Goal: Information Seeking & Learning: Find contact information

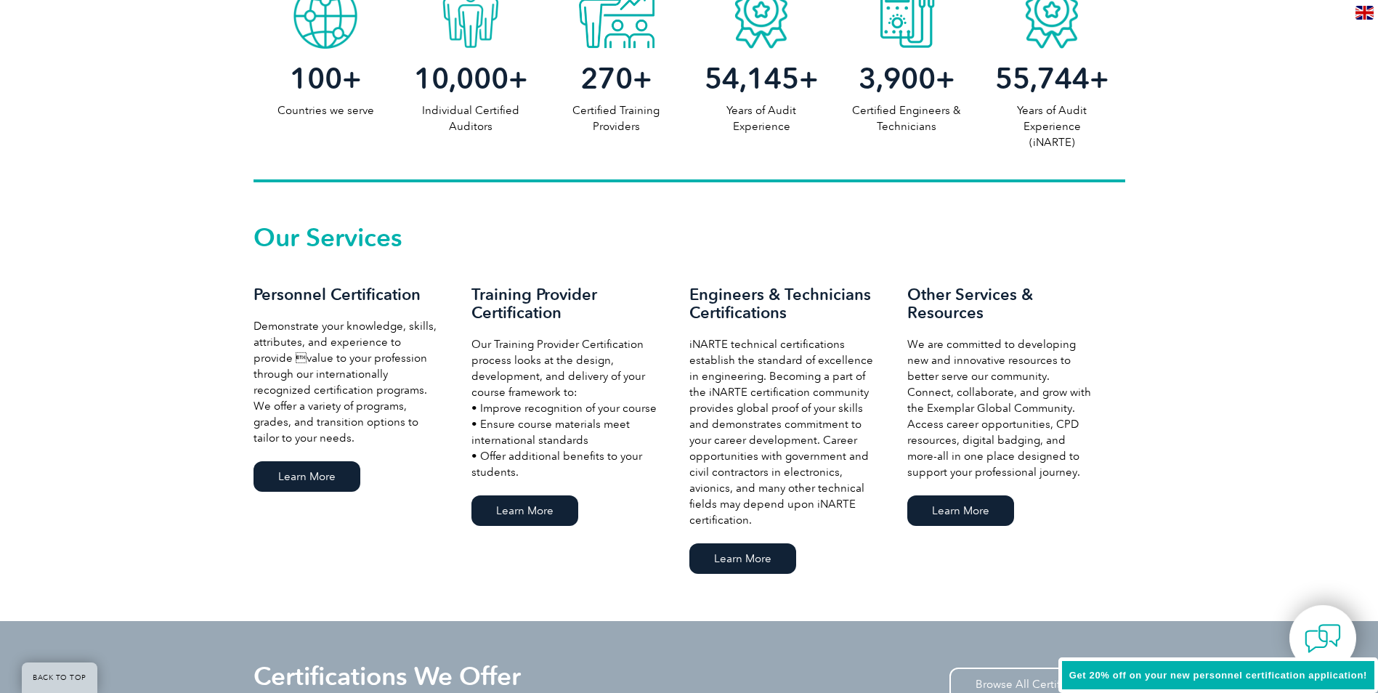
scroll to position [872, 0]
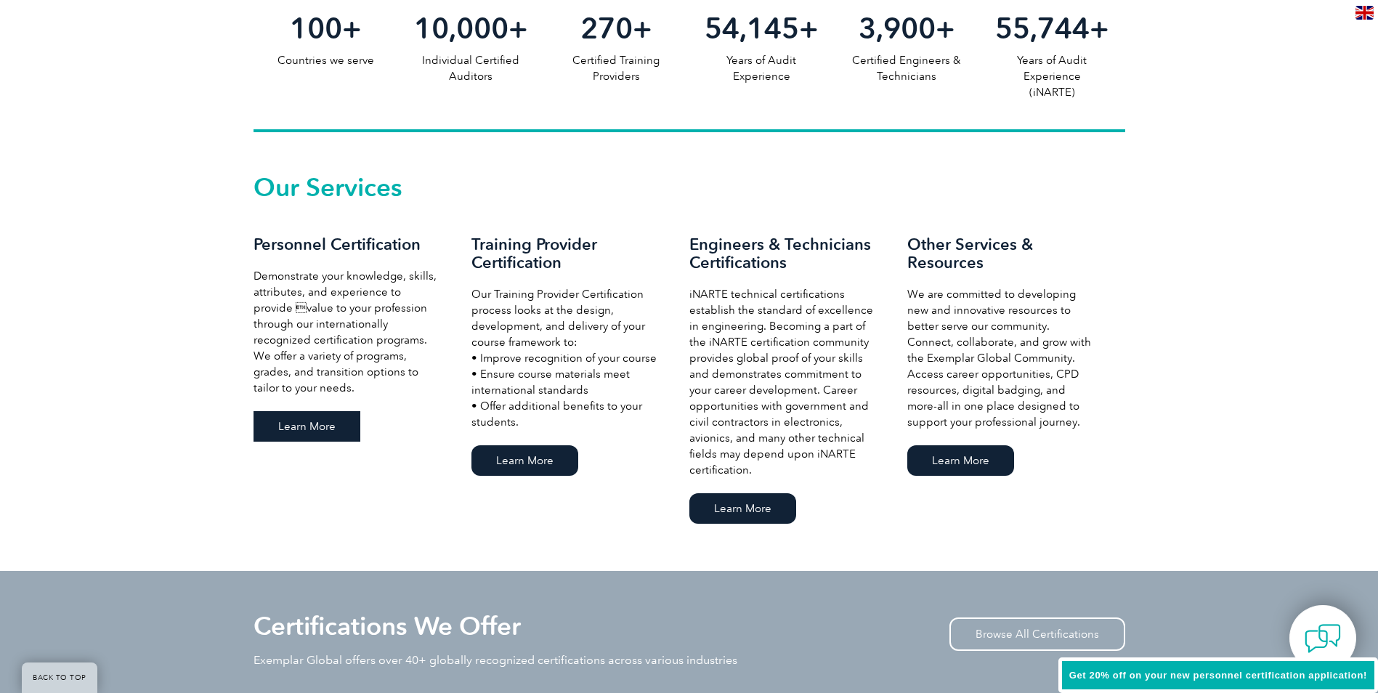
click at [299, 429] on link "Learn More" at bounding box center [307, 426] width 107 height 31
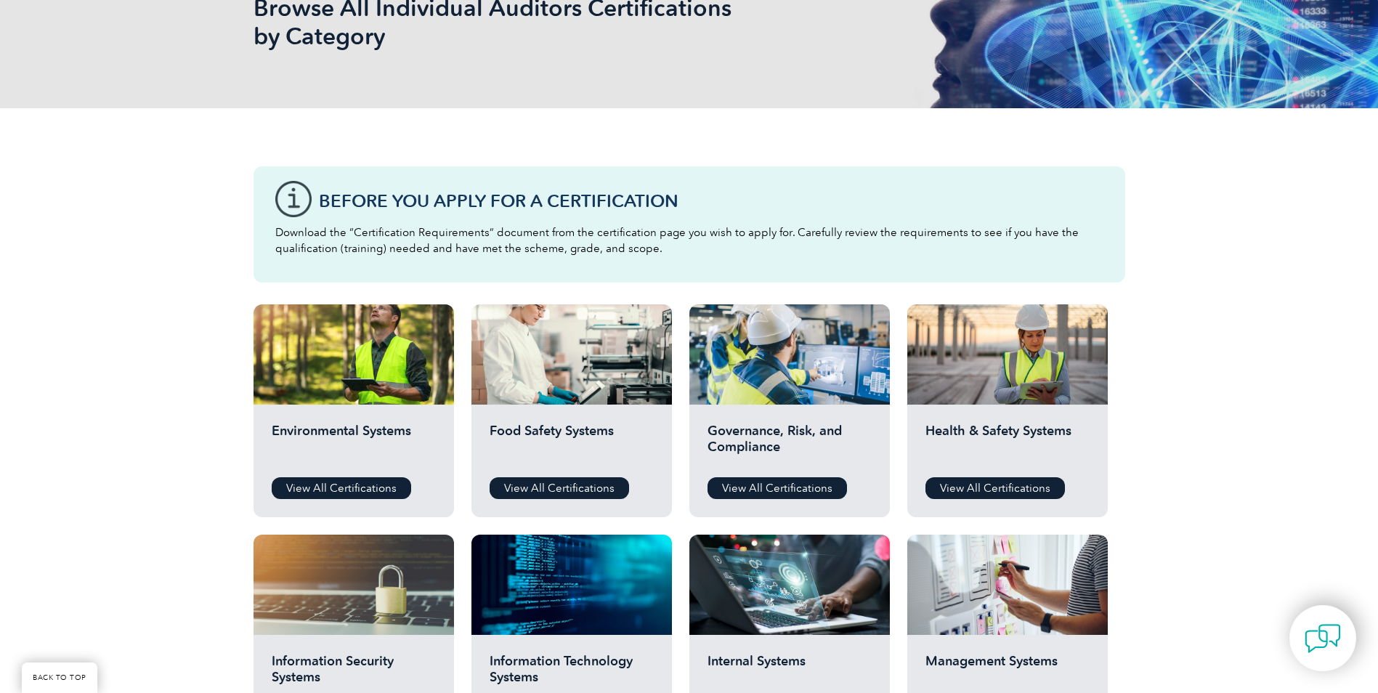
scroll to position [291, 0]
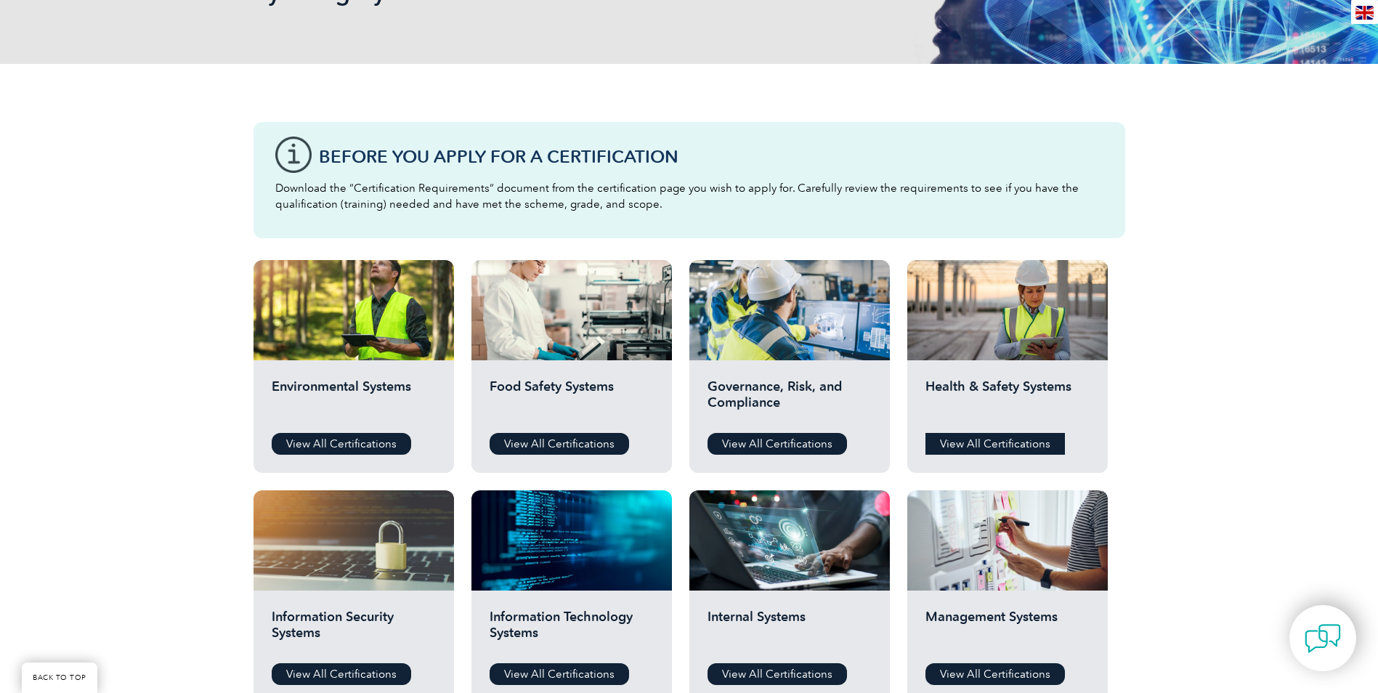
click at [1015, 447] on link "View All Certifications" at bounding box center [995, 444] width 139 height 22
click at [352, 446] on link "View All Certifications" at bounding box center [341, 444] width 139 height 22
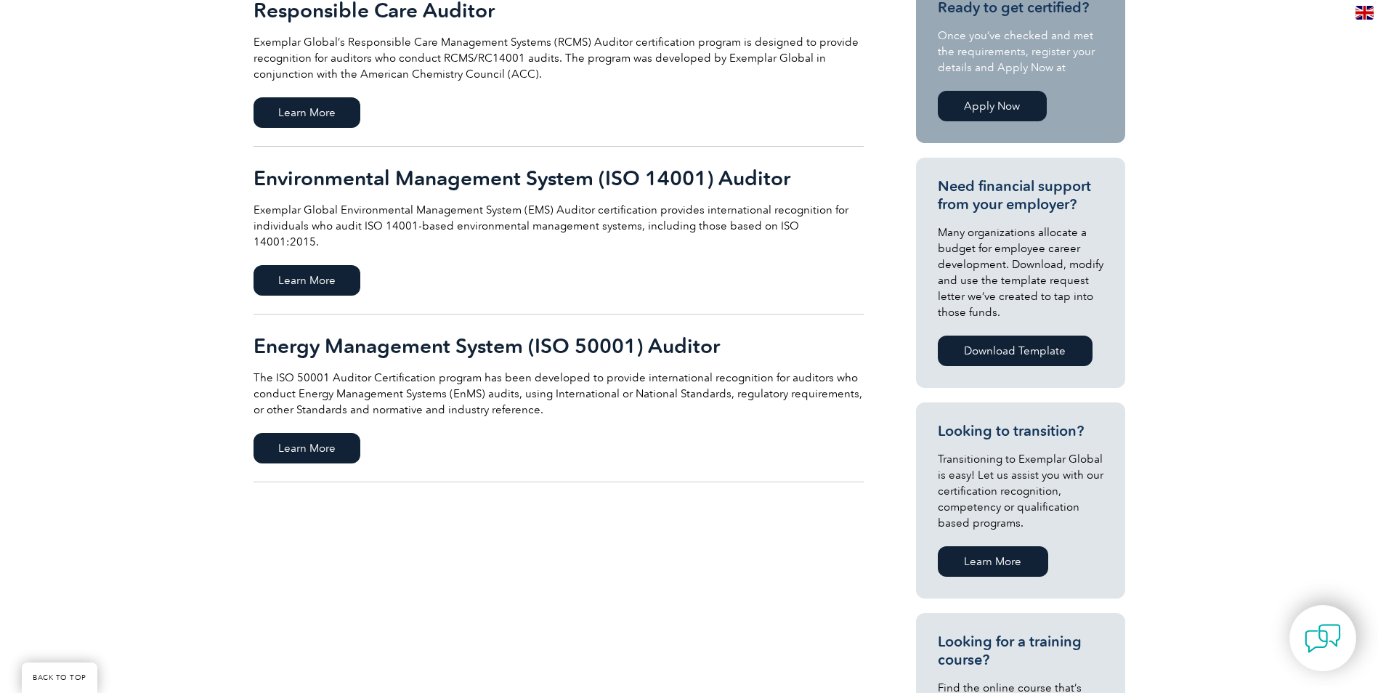
scroll to position [145, 0]
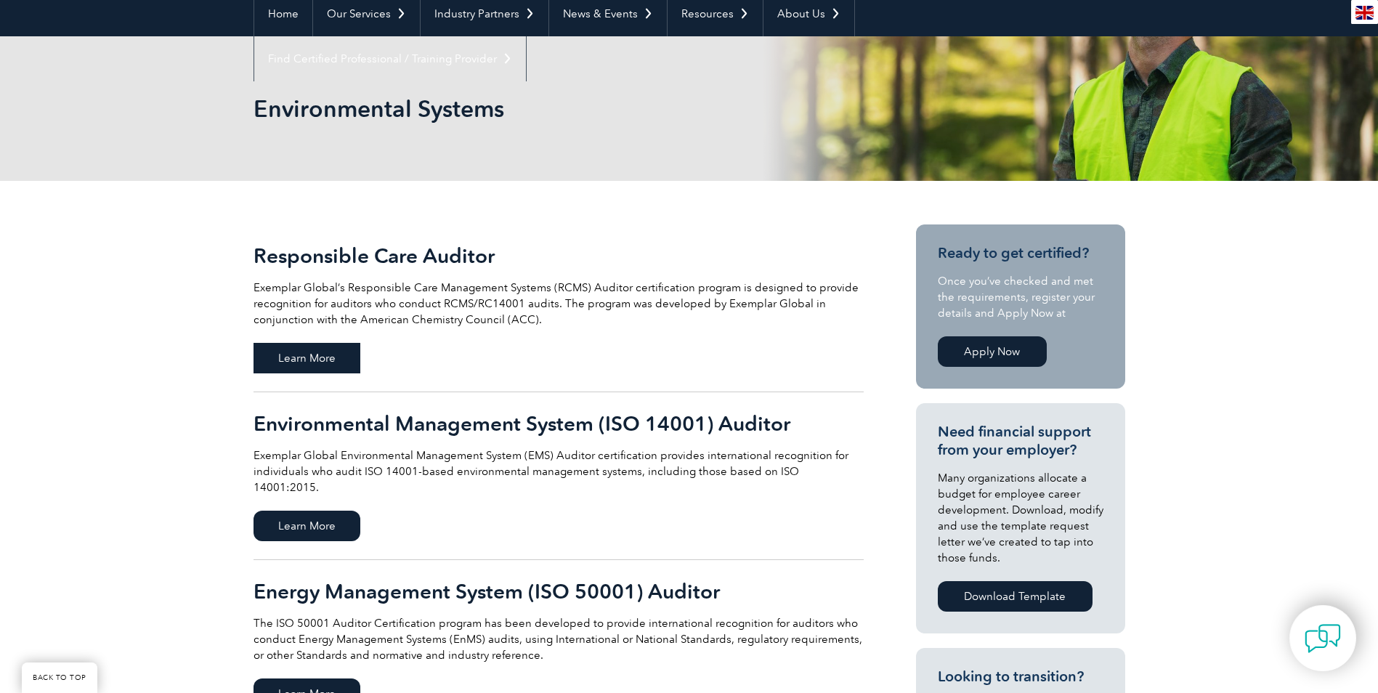
click at [296, 354] on span "Learn More" at bounding box center [307, 358] width 107 height 31
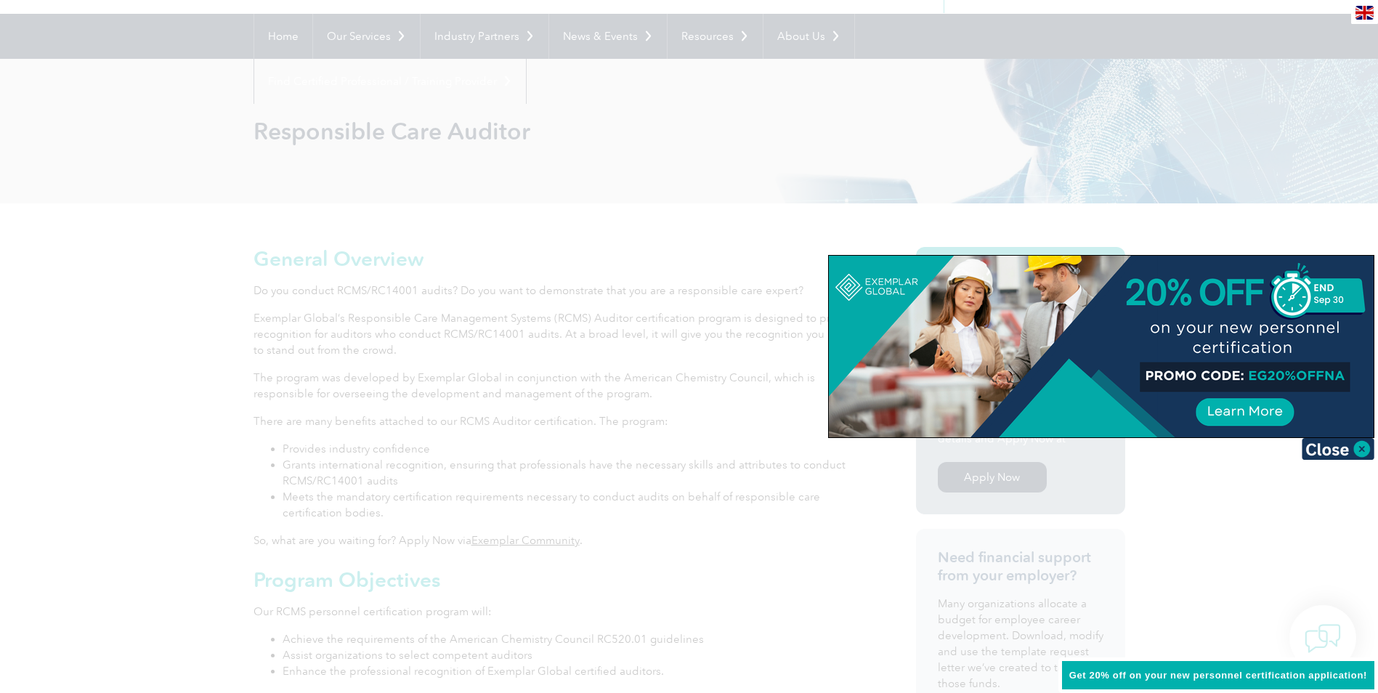
scroll to position [145, 0]
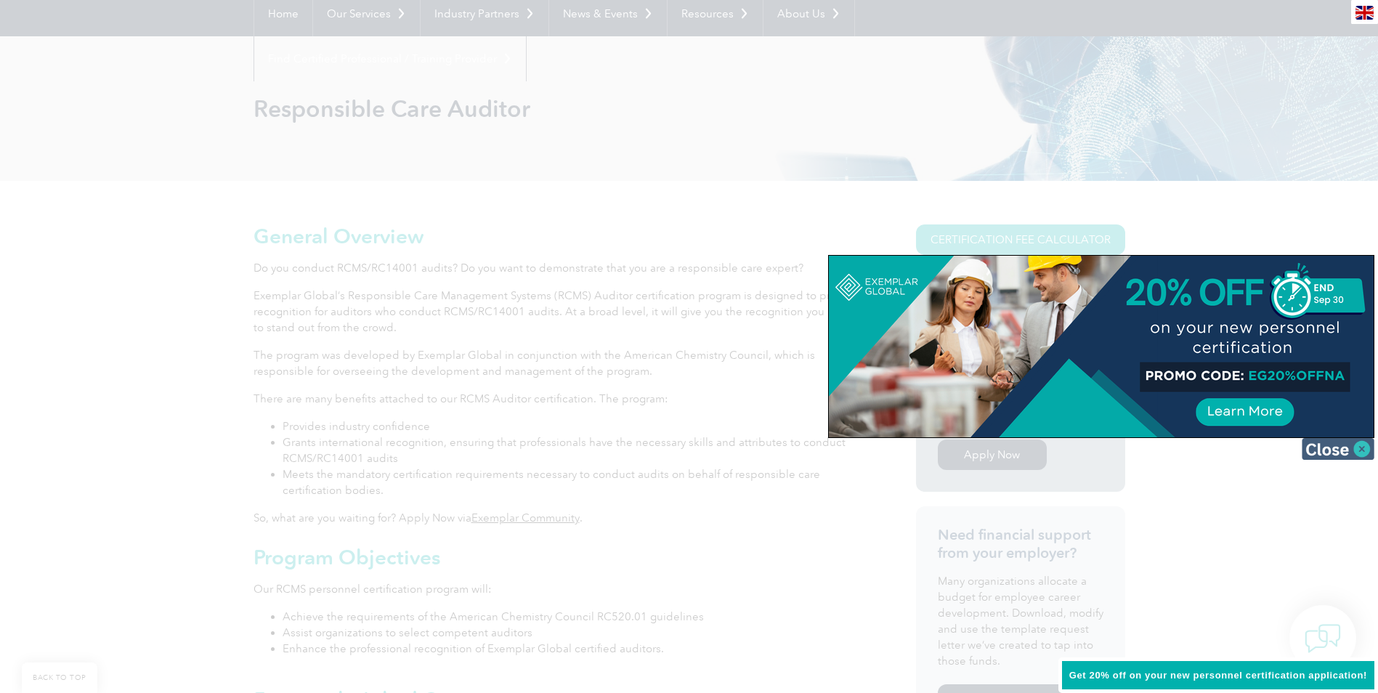
click at [1360, 448] on img at bounding box center [1338, 449] width 73 height 22
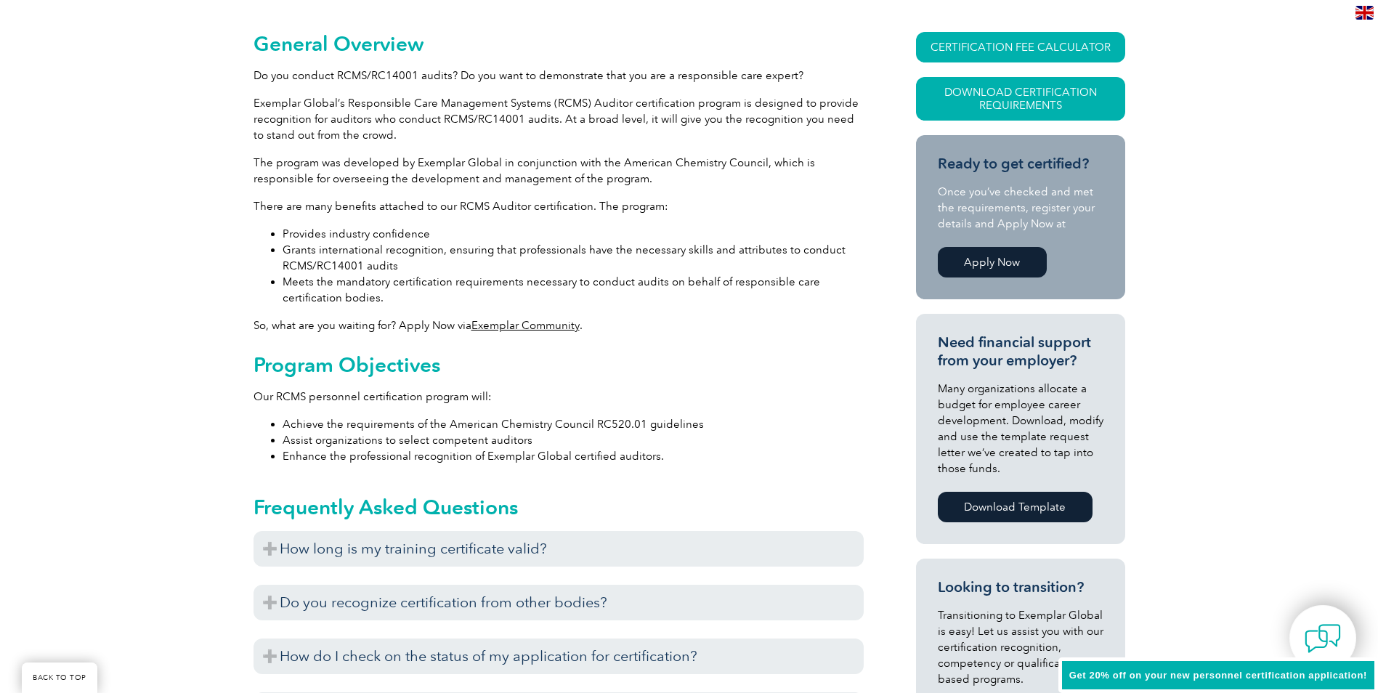
scroll to position [363, 0]
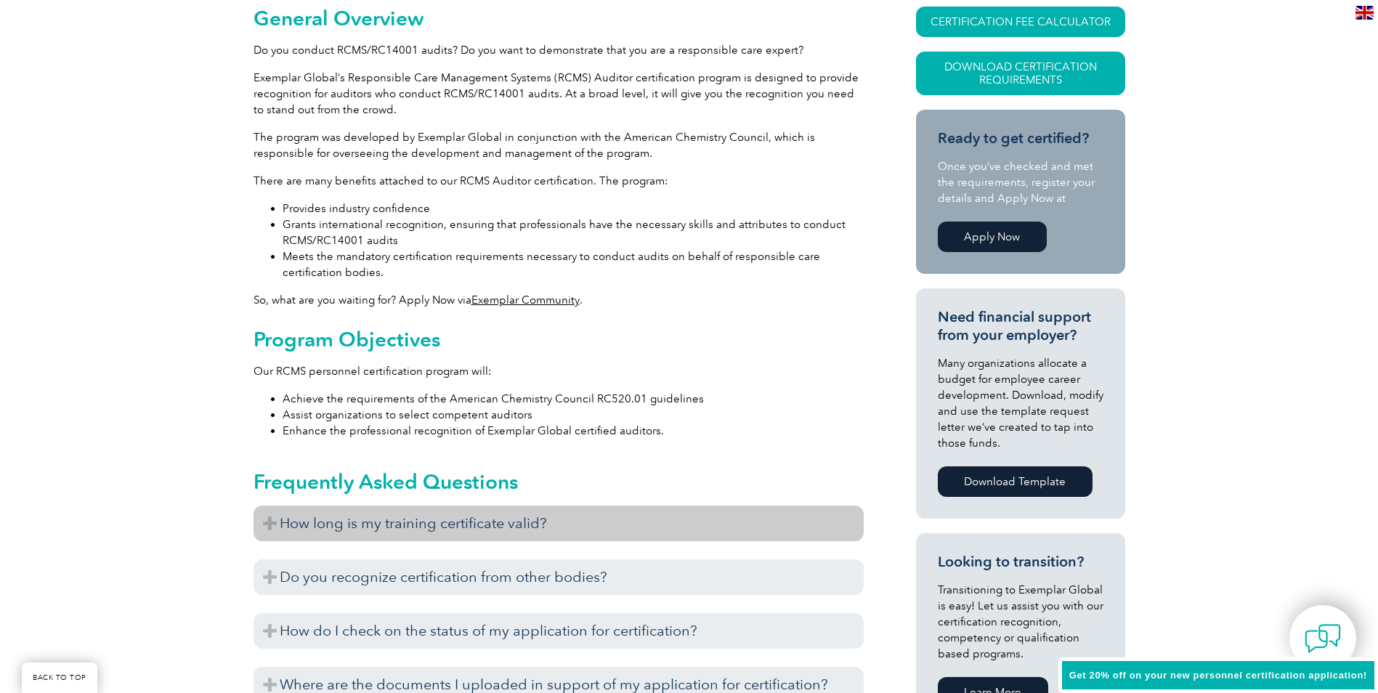
click at [269, 524] on h3 "How long is my training certificate valid?" at bounding box center [559, 524] width 610 height 36
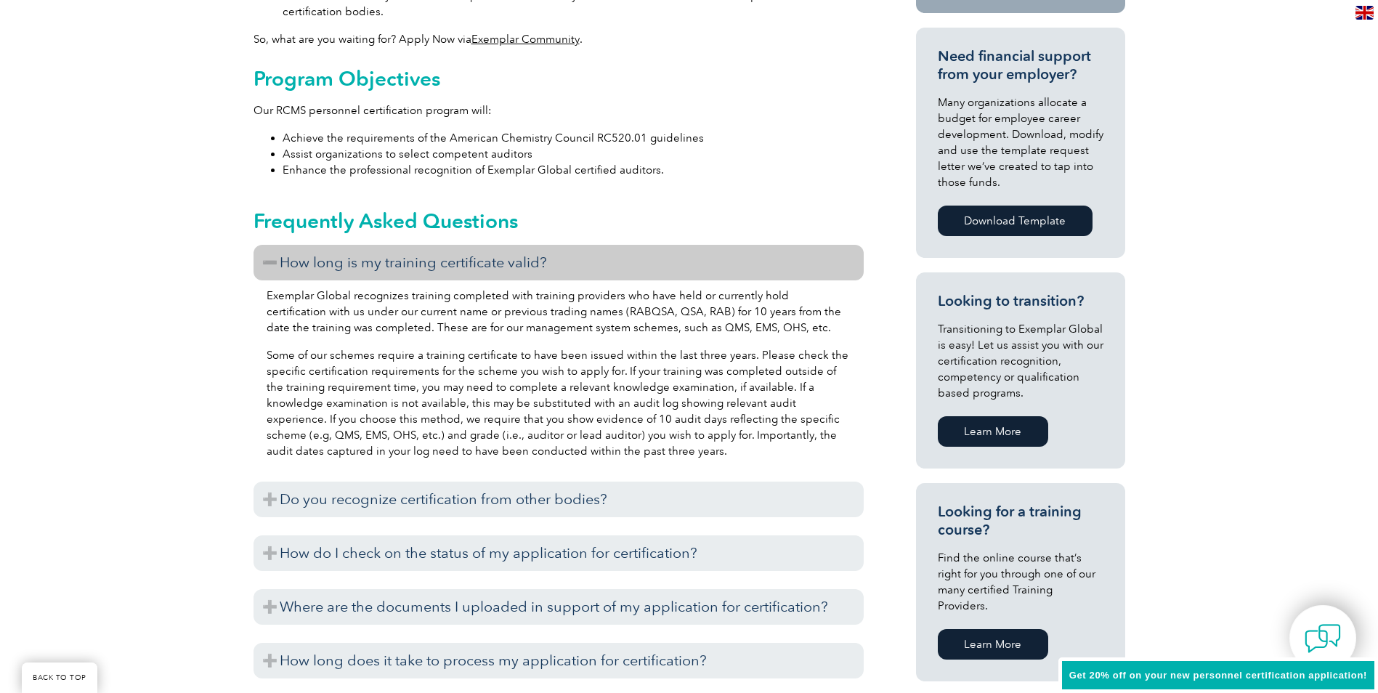
scroll to position [654, 0]
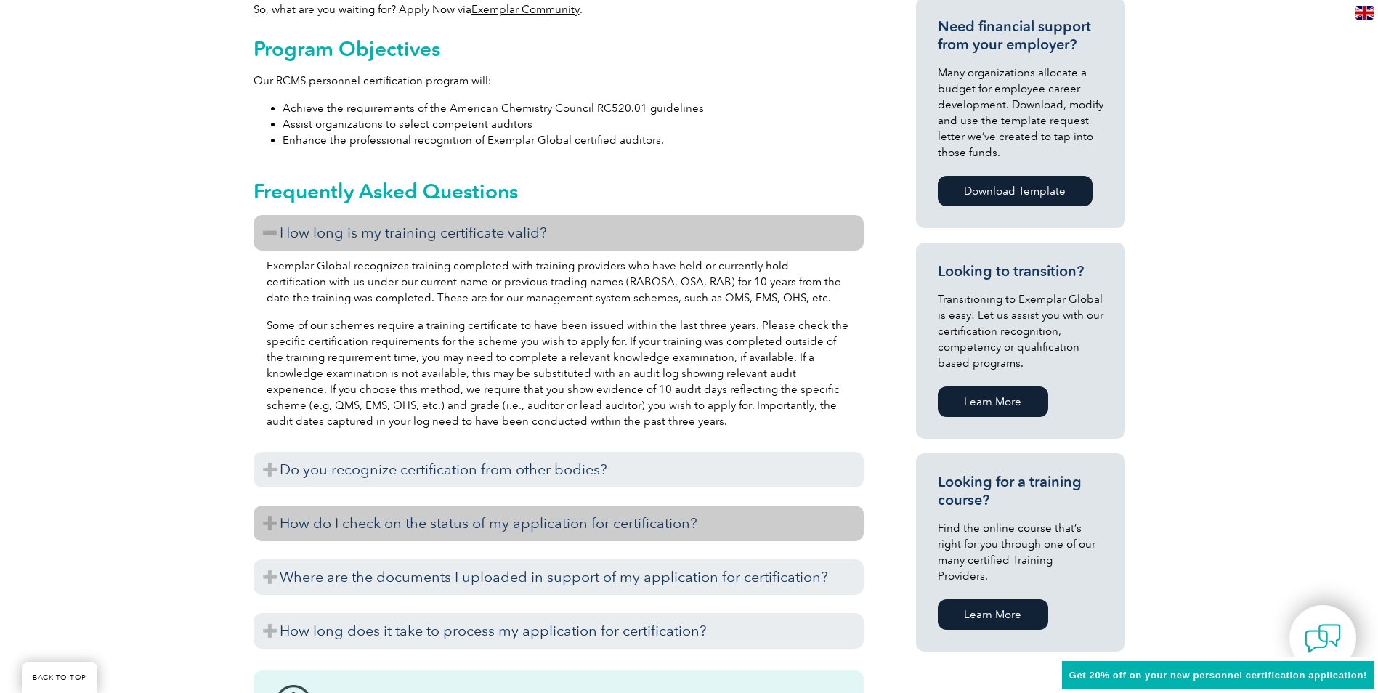
click at [271, 522] on h3 "How do I check on the status of my application for certification?" at bounding box center [559, 524] width 610 height 36
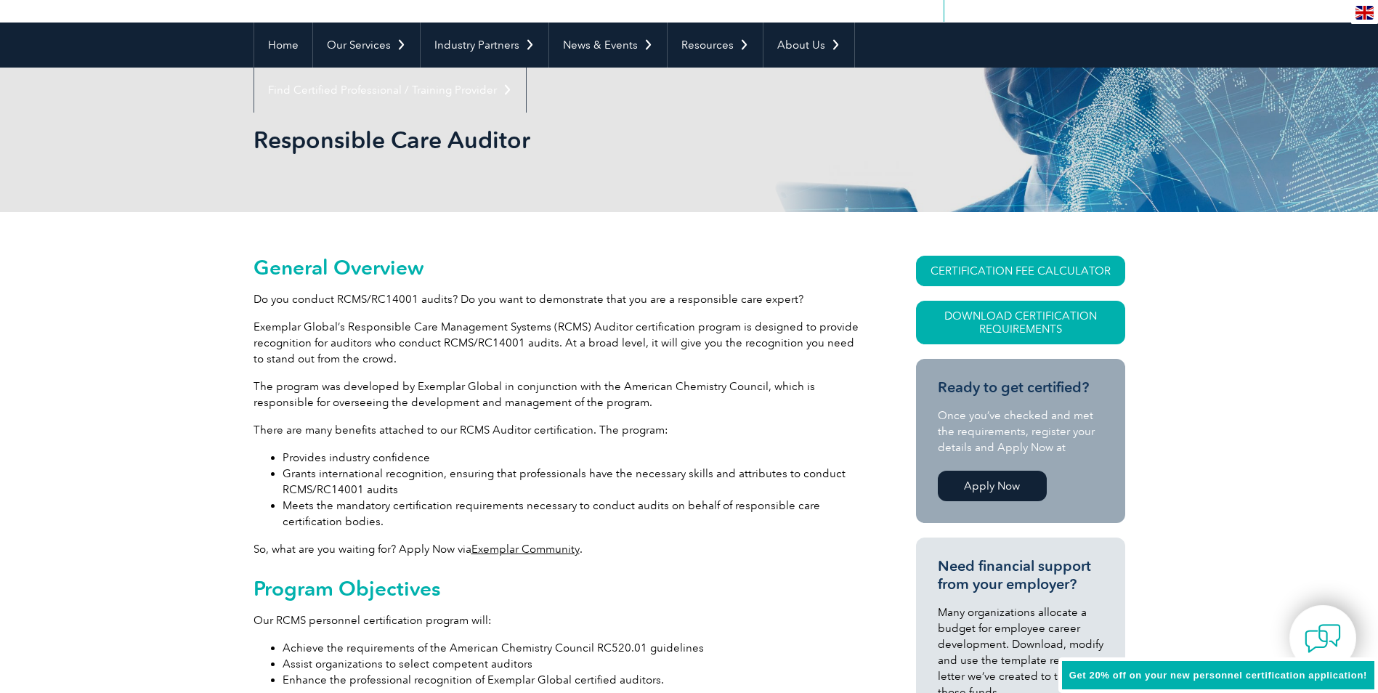
scroll to position [0, 0]
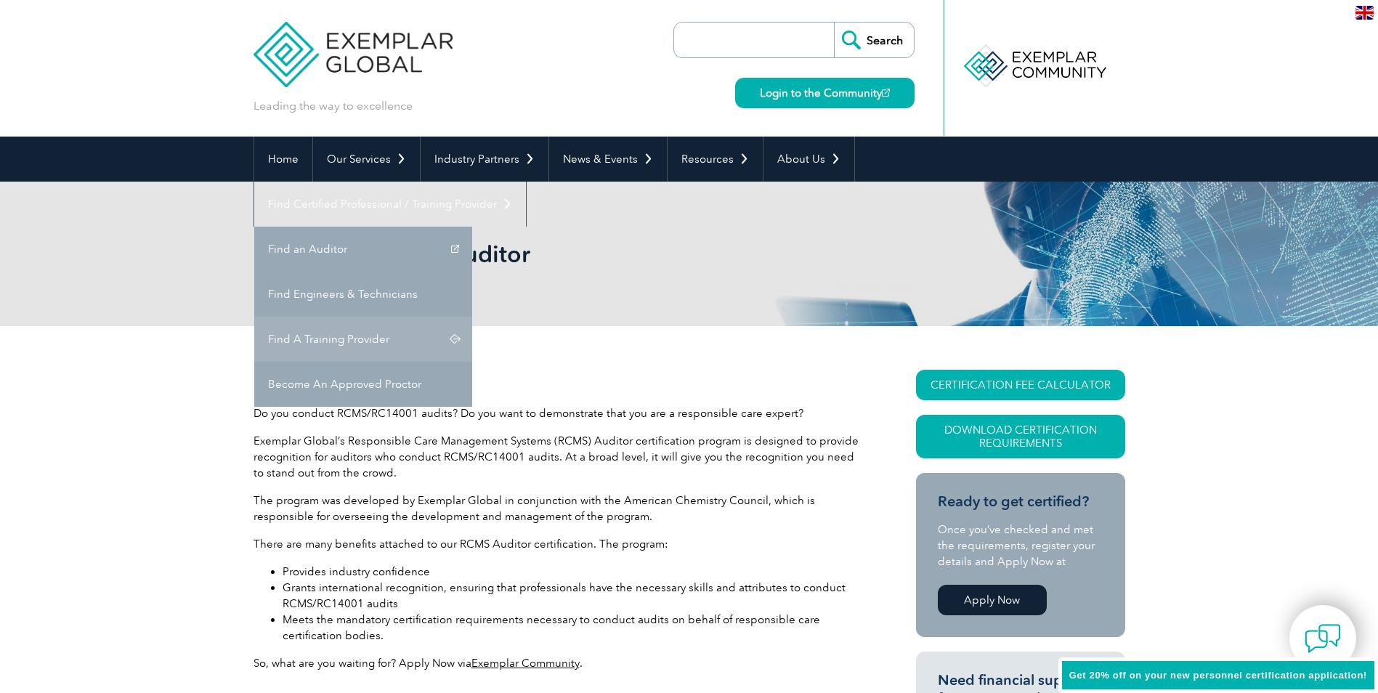
click at [472, 317] on link "Find A Training Provider" at bounding box center [363, 339] width 218 height 45
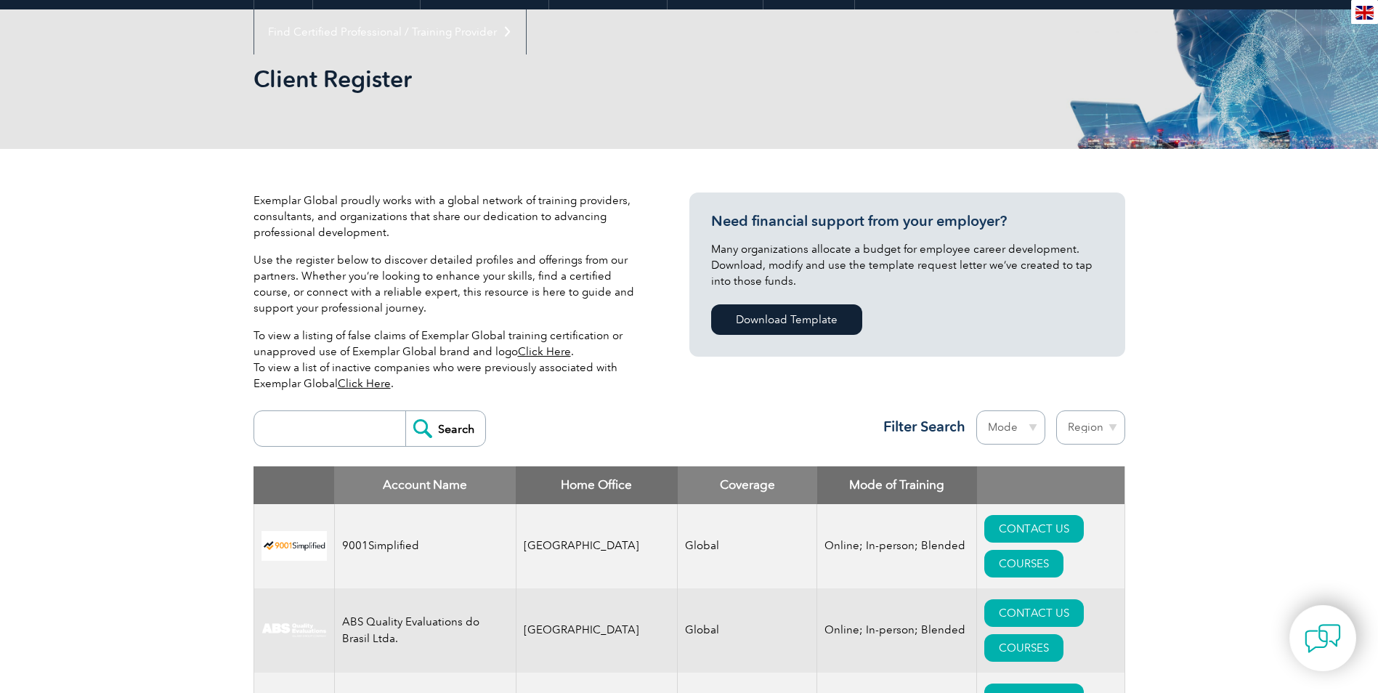
scroll to position [291, 0]
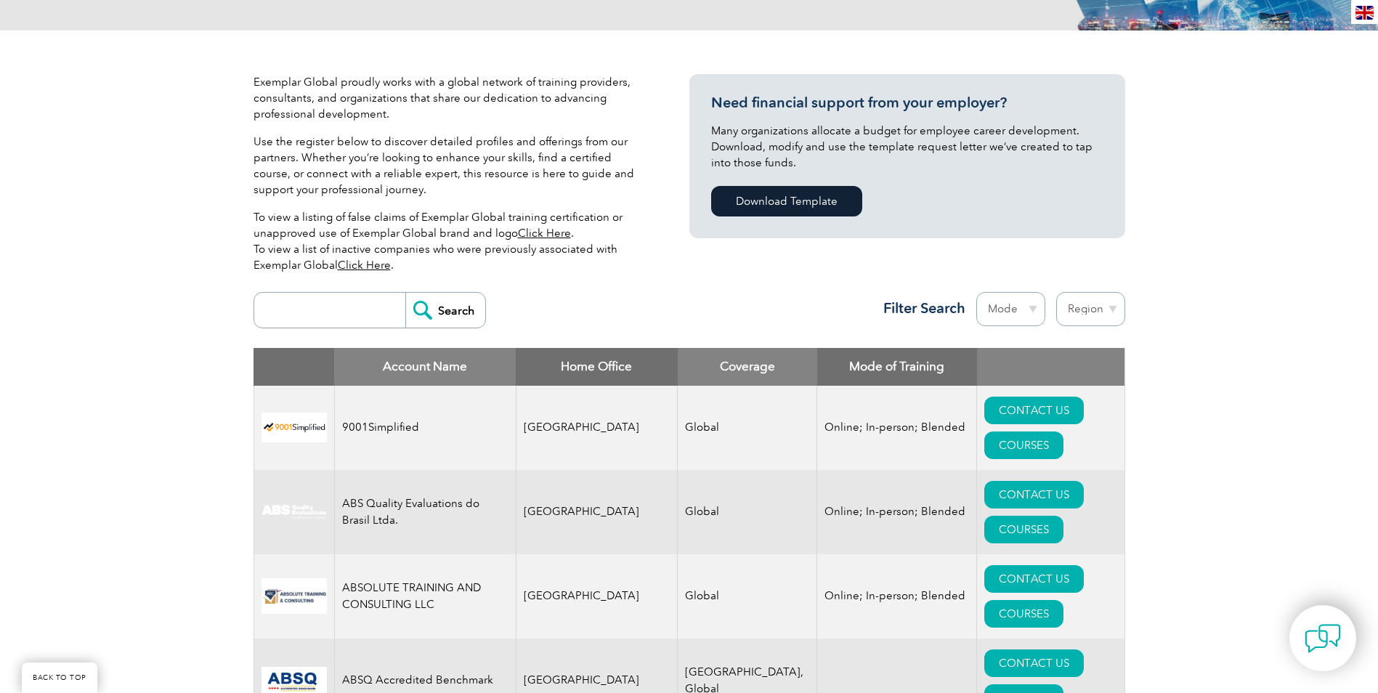
click at [1114, 307] on select "Region Australia Bahrain Bangladesh Brazil Canada Colombia Dominican Republic E…" at bounding box center [1090, 309] width 69 height 34
select select "[GEOGRAPHIC_DATA]"
click at [1056, 292] on select "Region Australia Bahrain Bangladesh Brazil Canada Colombia Dominican Republic E…" at bounding box center [1090, 309] width 69 height 34
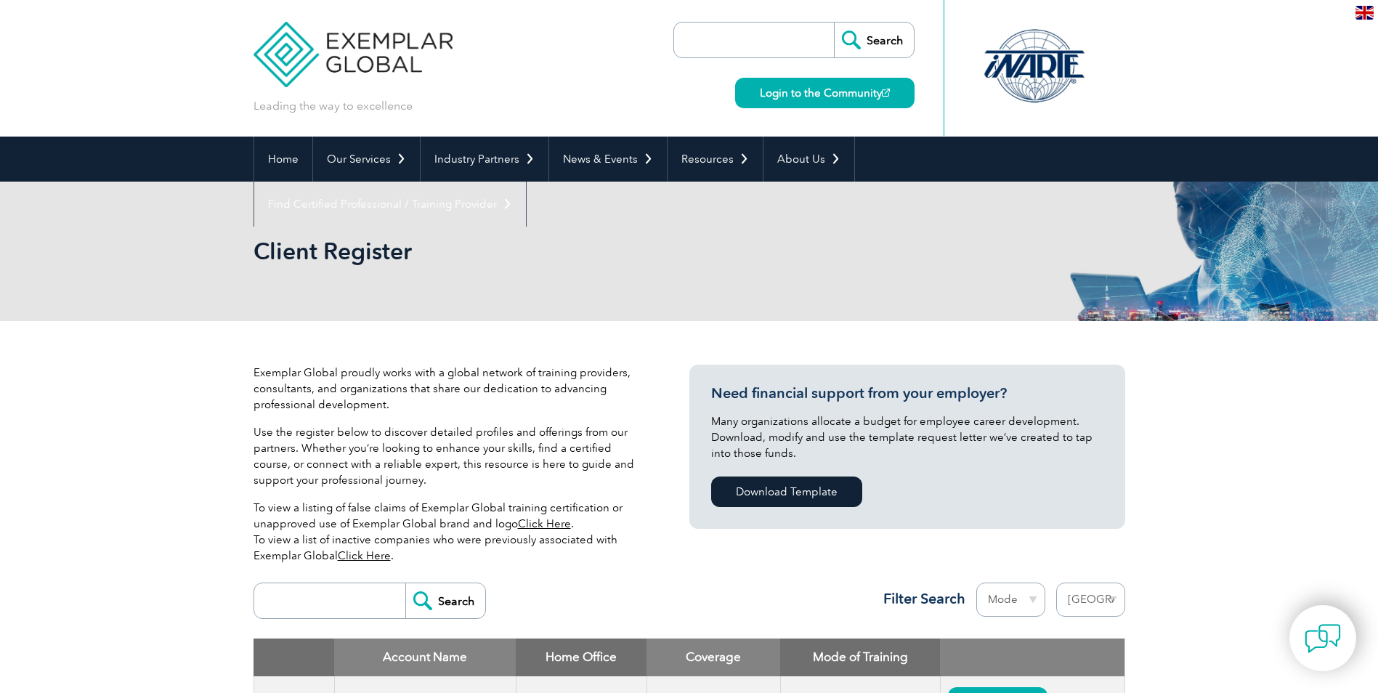
select select "[GEOGRAPHIC_DATA]"
